Goal: Find contact information: Find contact information

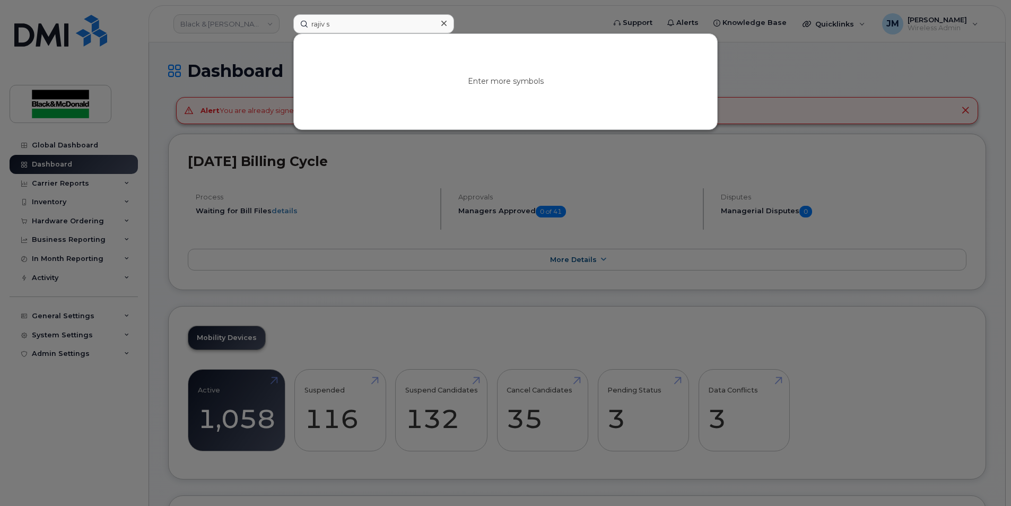
type input "rajiv s"
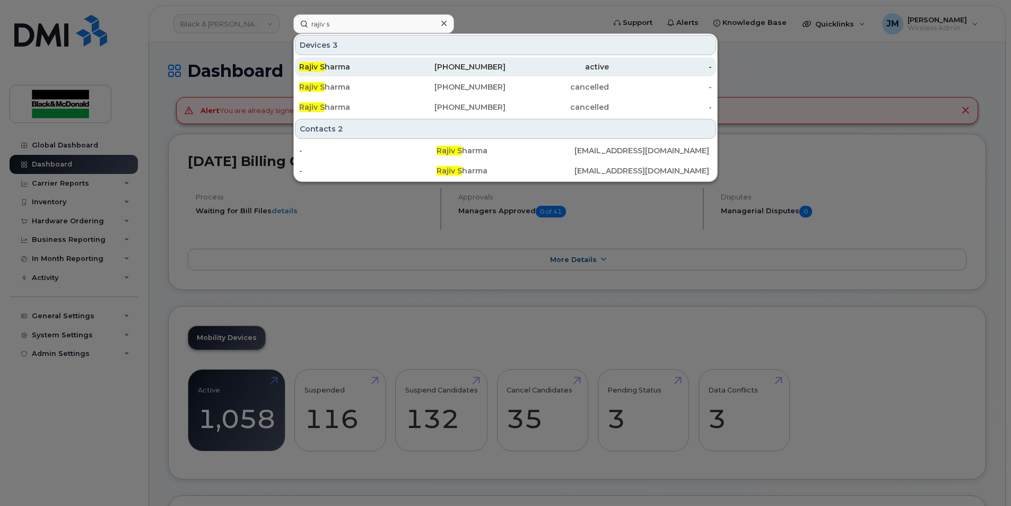
click at [317, 64] on span "Rajiv S" at bounding box center [311, 67] width 25 height 10
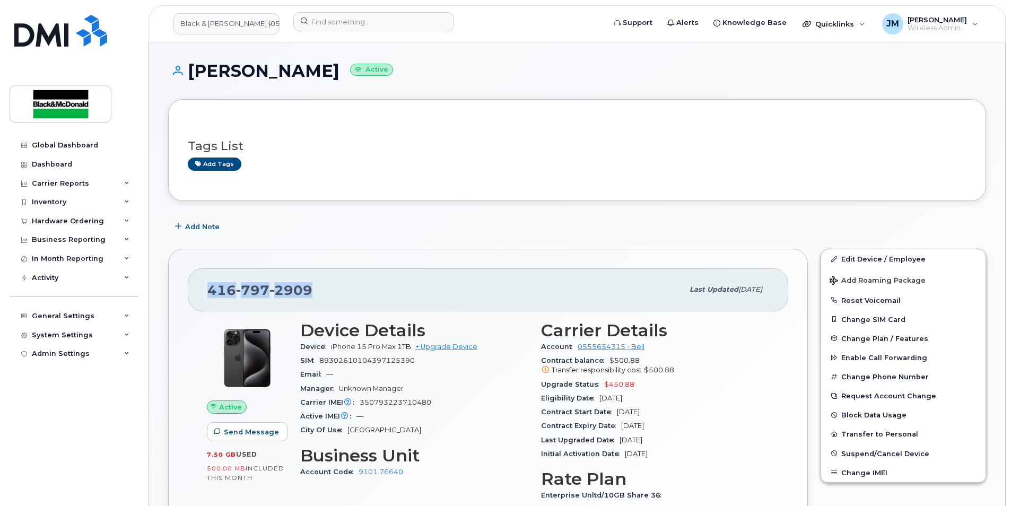
drag, startPoint x: 216, startPoint y: 288, endPoint x: 350, endPoint y: 290, distance: 133.7
click at [350, 290] on div "[PHONE_NUMBER]" at bounding box center [445, 290] width 476 height 22
copy span "[PHONE_NUMBER]"
